Goal: Task Accomplishment & Management: Use online tool/utility

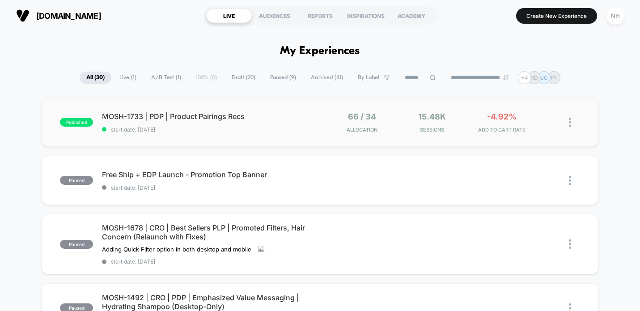
click at [208, 112] on span "MOSH-1733 | PDP | Product Pairings Recs" at bounding box center [211, 116] width 218 height 9
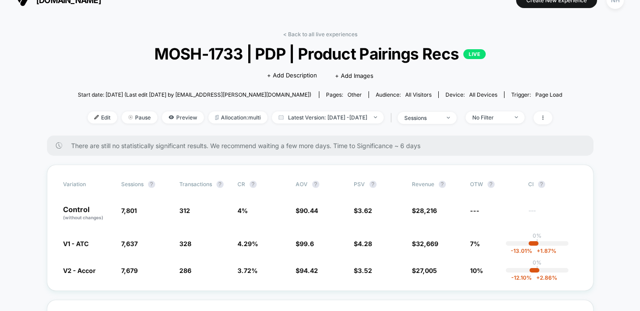
scroll to position [32, 0]
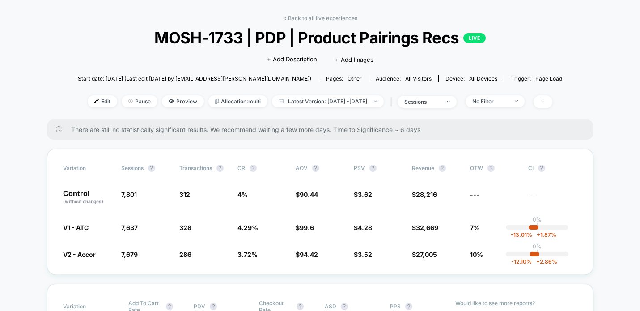
click at [507, 109] on div "< Back to all live experiences MOSH-1733 | PDP | Product Pairings Recs LIVE Cli…" at bounding box center [320, 67] width 485 height 105
click at [507, 104] on span "No Filter" at bounding box center [495, 101] width 59 height 12
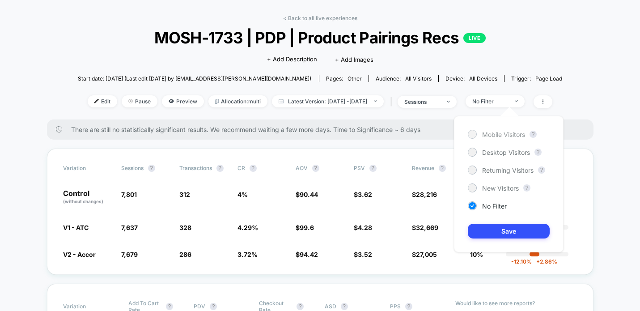
click at [497, 138] on div "Mobile Visitors" at bounding box center [496, 134] width 57 height 9
click at [485, 237] on button "Save" at bounding box center [509, 231] width 82 height 15
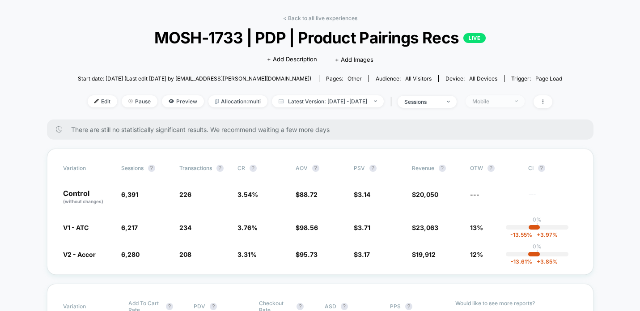
click at [525, 102] on span "Mobile" at bounding box center [495, 101] width 59 height 12
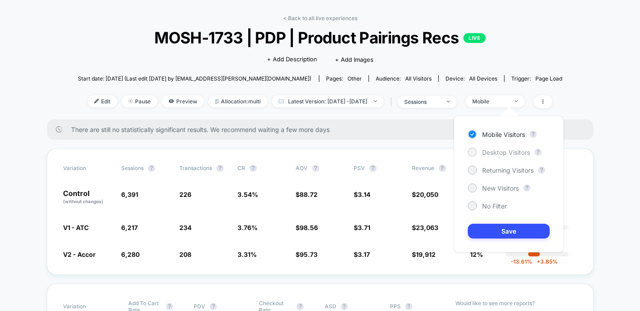
click at [506, 152] on span "Desktop Visitors" at bounding box center [506, 153] width 48 height 8
click at [502, 231] on button "Save" at bounding box center [509, 231] width 82 height 15
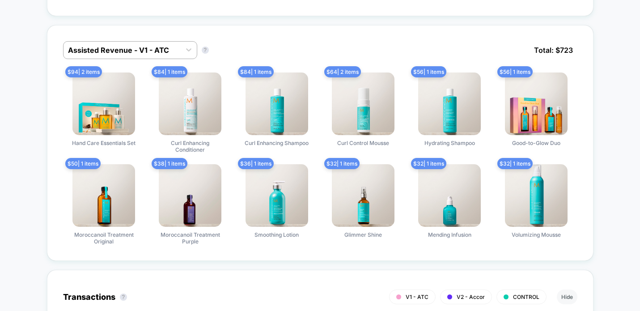
scroll to position [627, 0]
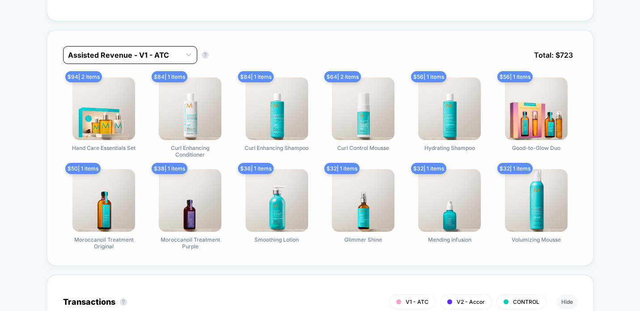
click at [169, 54] on div at bounding box center [122, 55] width 108 height 11
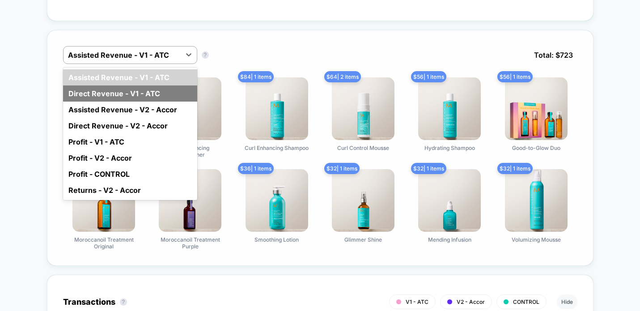
click at [161, 90] on div "Direct Revenue - V1 - ATC" at bounding box center [130, 93] width 134 height 16
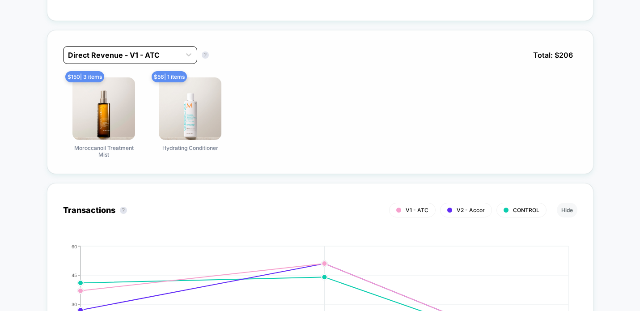
click at [176, 51] on div "Direct Revenue - V1 - ATC" at bounding box center [122, 55] width 117 height 14
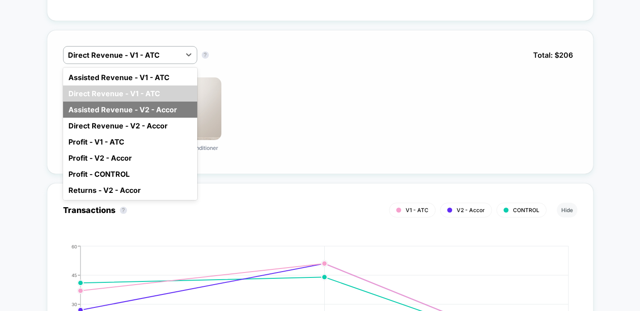
click at [156, 107] on div "Assisted Revenue - V2 - Accor" at bounding box center [130, 110] width 134 height 16
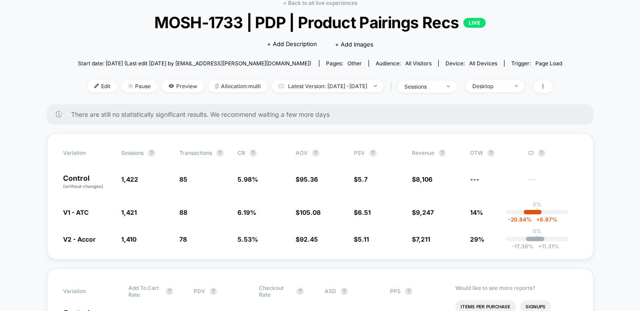
scroll to position [0, 0]
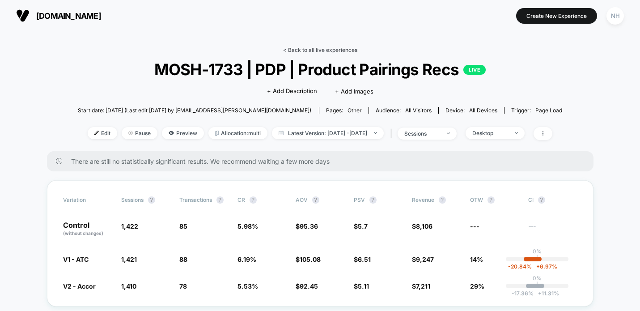
click at [307, 50] on link "< Back to all live experiences" at bounding box center [320, 50] width 74 height 7
